Goal: Check status: Check status

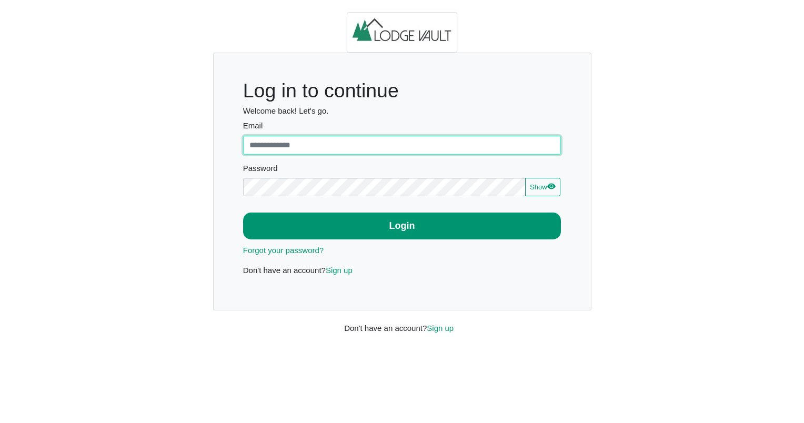
click at [369, 145] on input "Email" at bounding box center [402, 145] width 318 height 19
type input "**********"
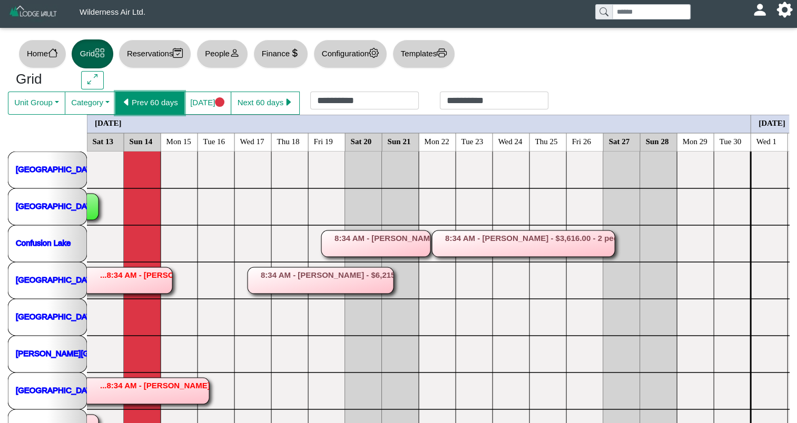
click at [154, 102] on button "Prev 60 days" at bounding box center [149, 103] width 69 height 23
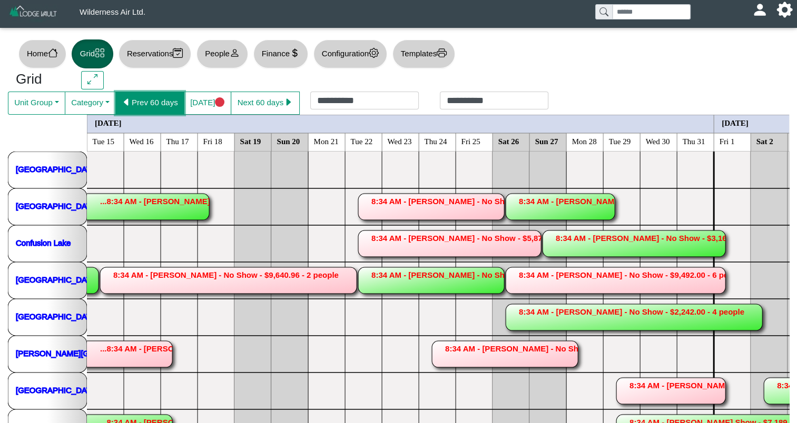
click at [154, 102] on button "Prev 60 days" at bounding box center [149, 103] width 69 height 23
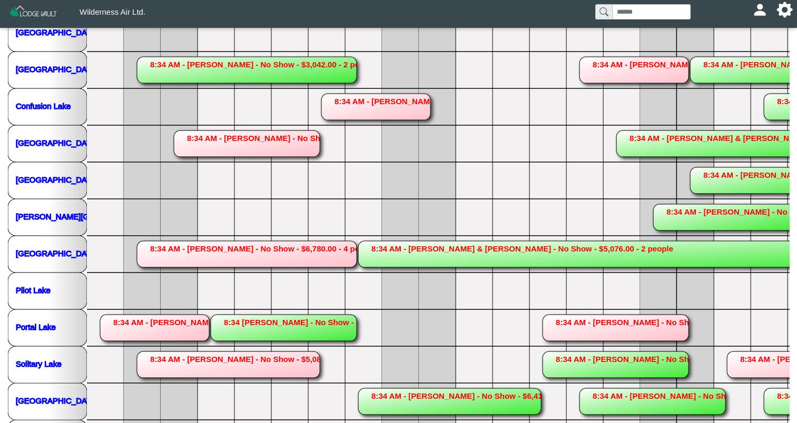
scroll to position [152, 0]
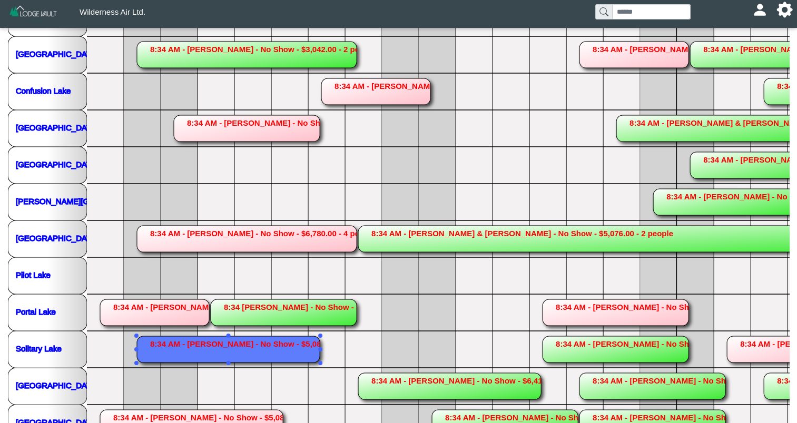
click at [268, 357] on rect at bounding box center [228, 349] width 183 height 26
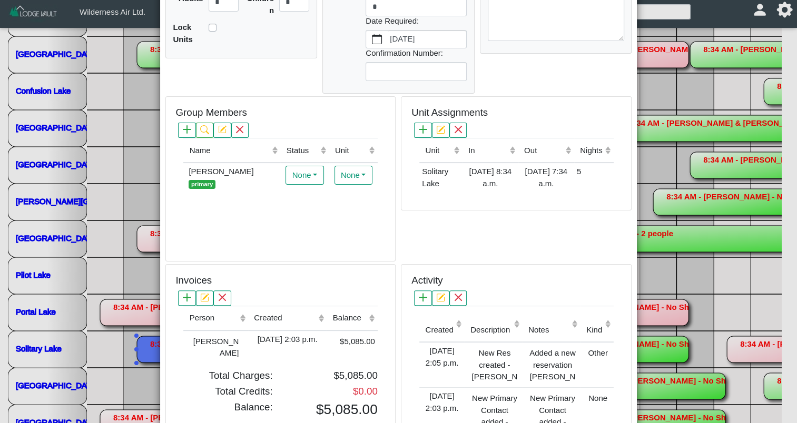
scroll to position [240, 0]
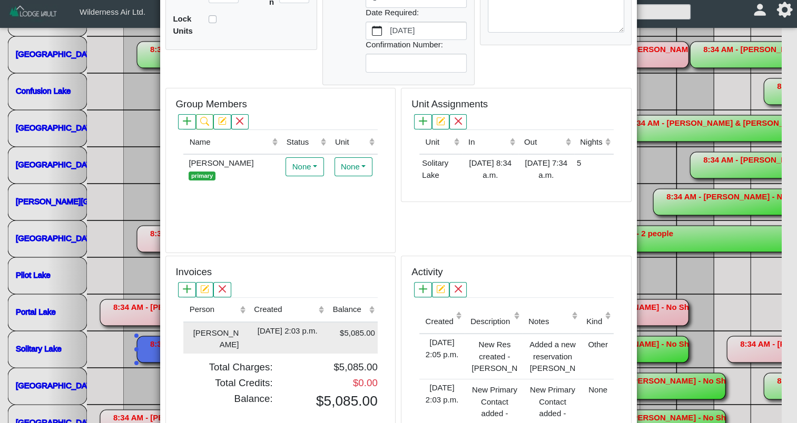
click at [311, 328] on div "[DATE] 2:03 p.m." at bounding box center [287, 331] width 73 height 12
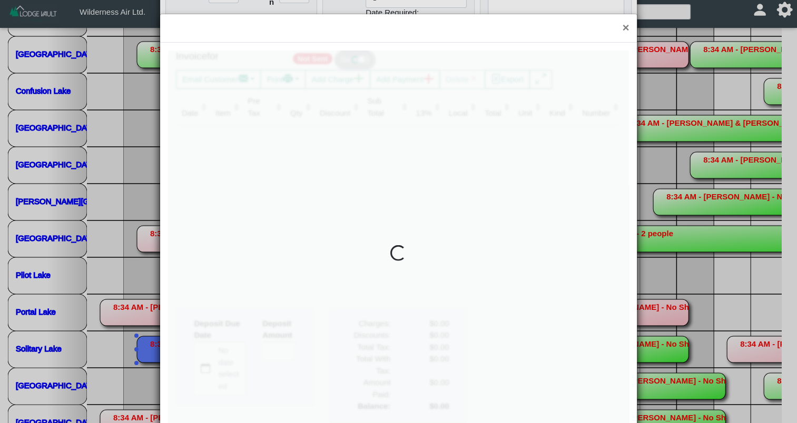
type input "*"
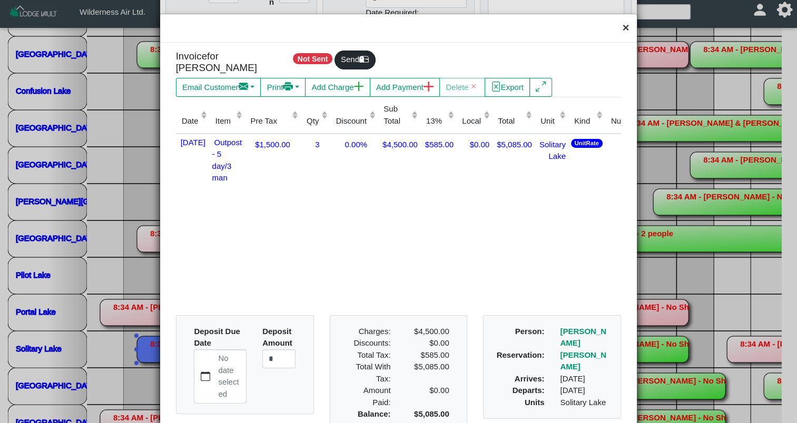
click at [619, 25] on button "×" at bounding box center [625, 28] width 23 height 28
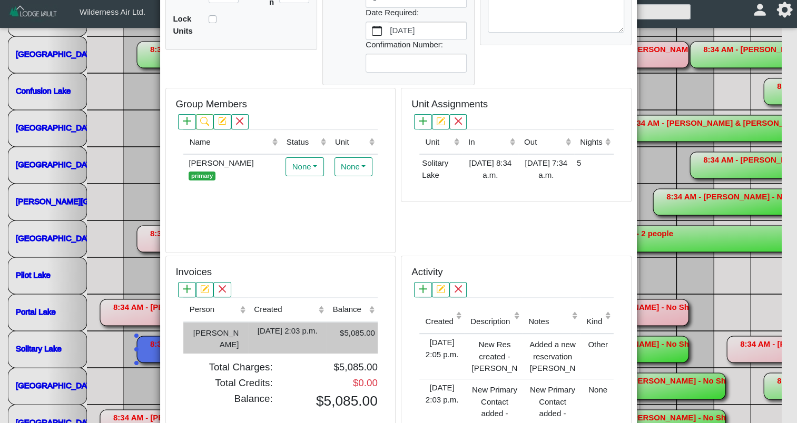
click at [286, 322] on td "[DATE] 2:03 p.m." at bounding box center [287, 338] width 78 height 32
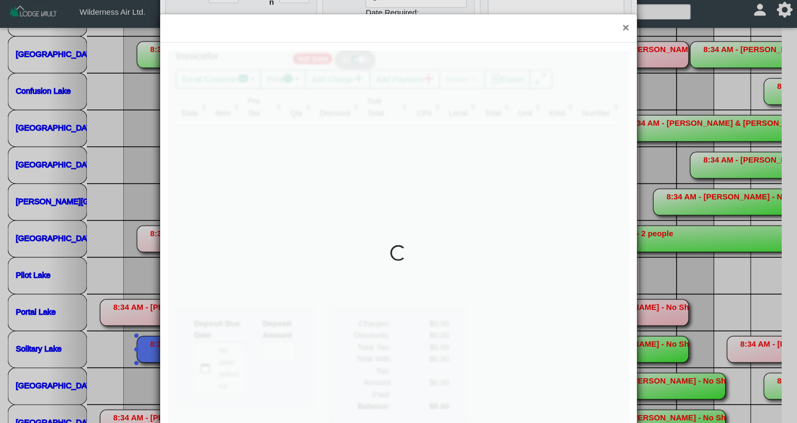
type input "*"
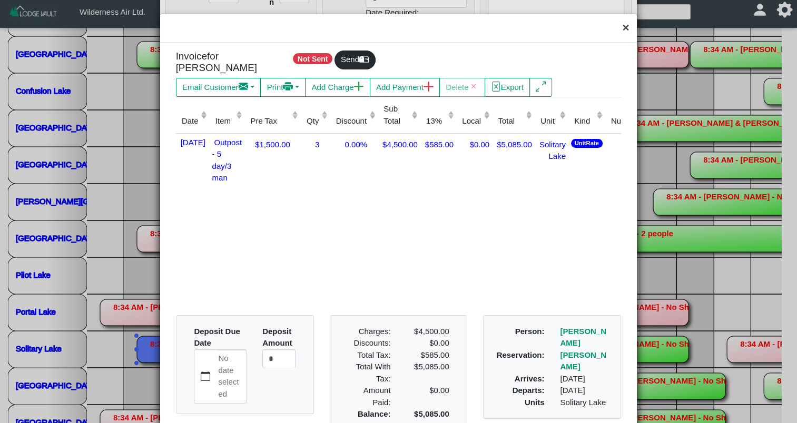
click at [618, 34] on button "×" at bounding box center [625, 28] width 23 height 28
